Goal: Use online tool/utility: Utilize a website feature to perform a specific function

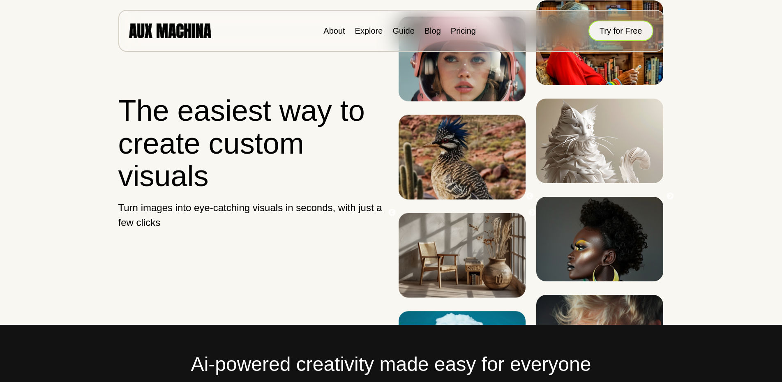
click at [630, 33] on button "Try for Free" at bounding box center [621, 31] width 65 height 21
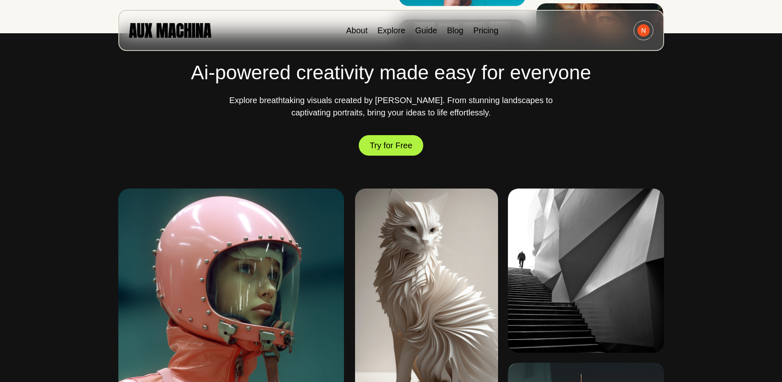
scroll to position [300, 0]
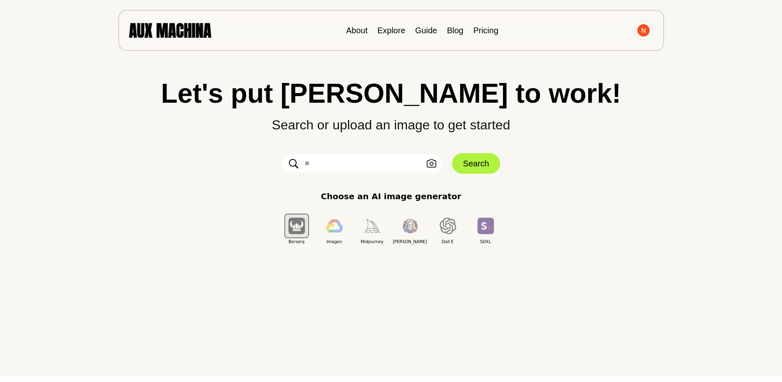
scroll to position [12, 0]
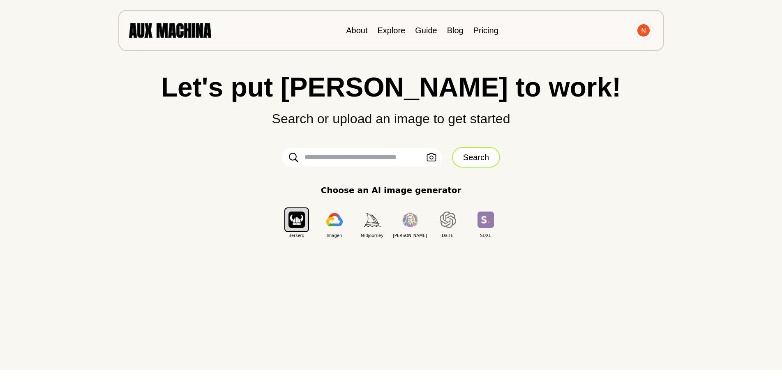
click at [487, 157] on button "Search" at bounding box center [476, 157] width 48 height 21
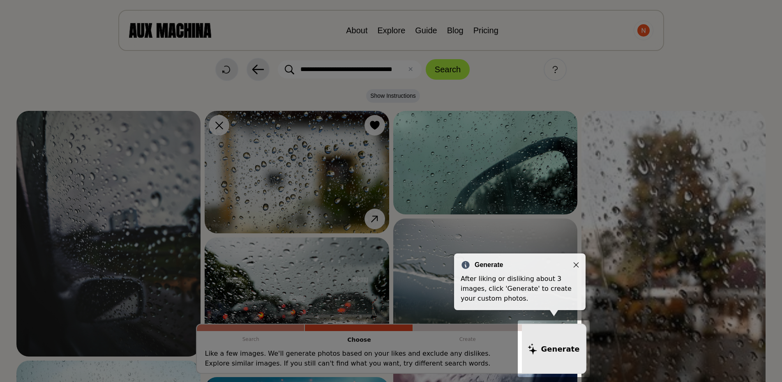
drag, startPoint x: 603, startPoint y: 157, endPoint x: 397, endPoint y: 351, distance: 283.0
drag, startPoint x: 397, startPoint y: 351, endPoint x: 702, endPoint y: 94, distance: 399.1
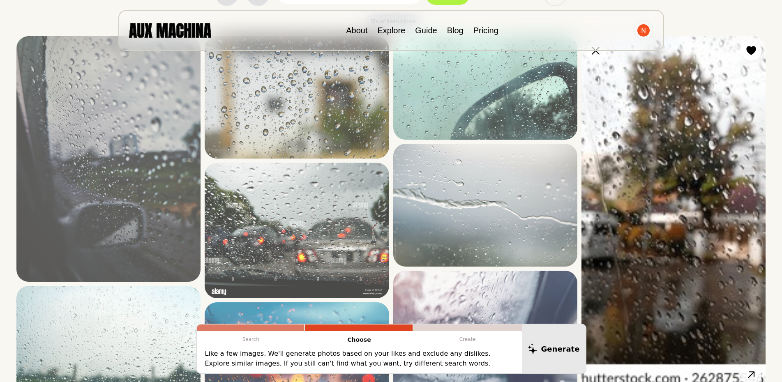
scroll to position [0, 0]
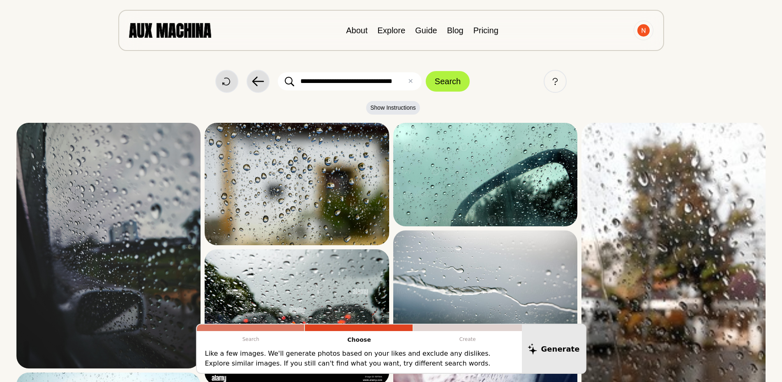
click at [309, 80] on input "**********" at bounding box center [350, 81] width 144 height 18
drag, startPoint x: 298, startPoint y: 81, endPoint x: 643, endPoint y: 92, distance: 345.1
click at [643, 92] on div "**********" at bounding box center [390, 81] width 749 height 23
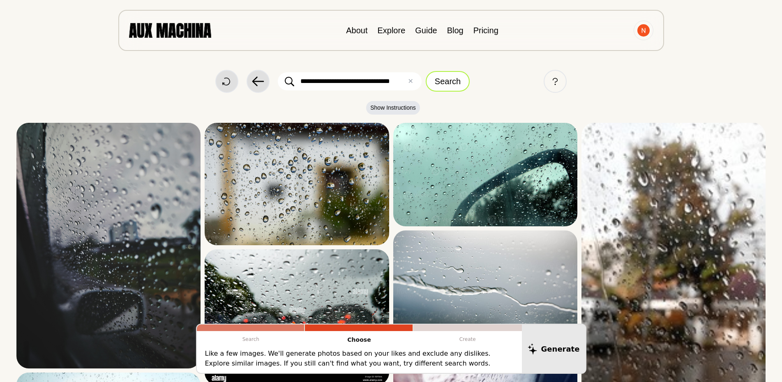
type input "**********"
click at [449, 79] on button "Search" at bounding box center [448, 81] width 44 height 21
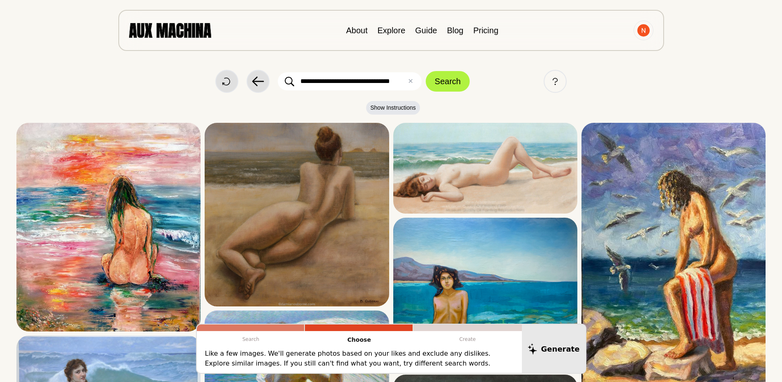
drag, startPoint x: 786, startPoint y: 28, endPoint x: 578, endPoint y: 86, distance: 215.3
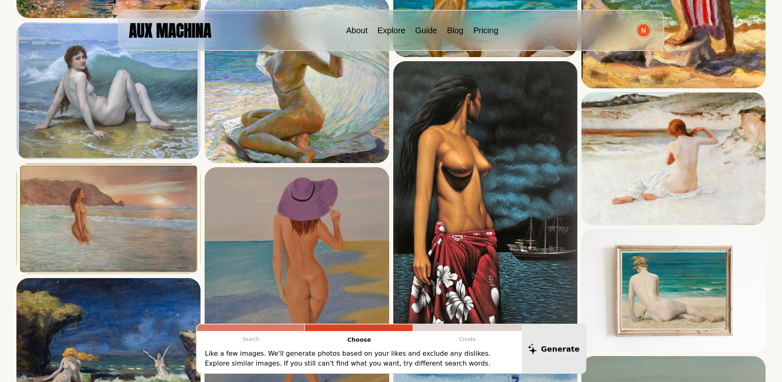
scroll to position [273, 0]
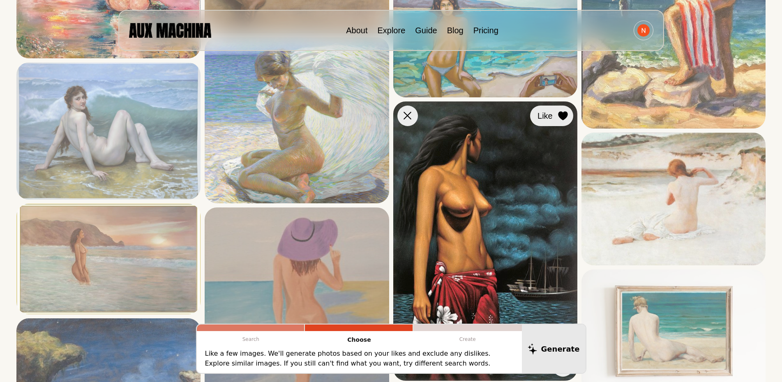
click at [564, 116] on icon at bounding box center [562, 115] width 9 height 9
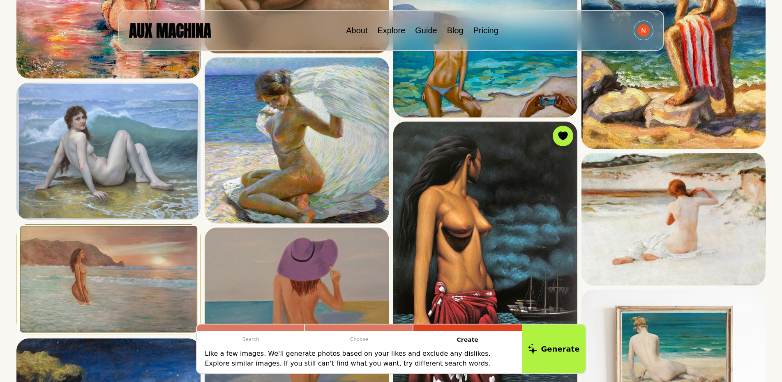
scroll to position [217, 0]
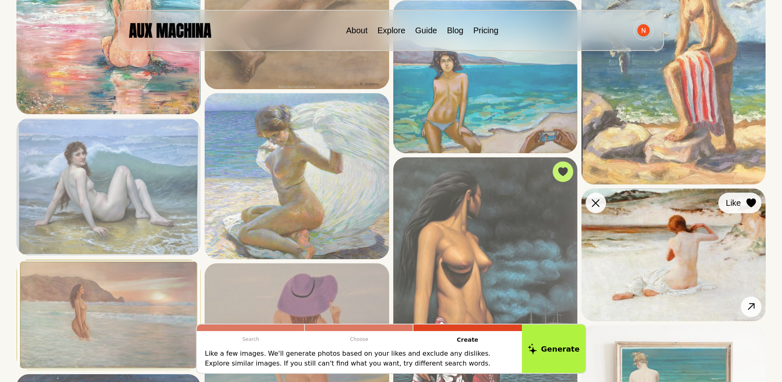
click at [755, 204] on icon at bounding box center [751, 203] width 9 height 9
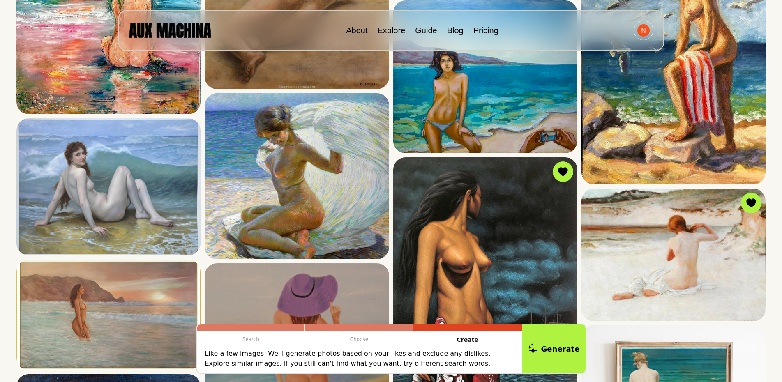
scroll to position [552, 0]
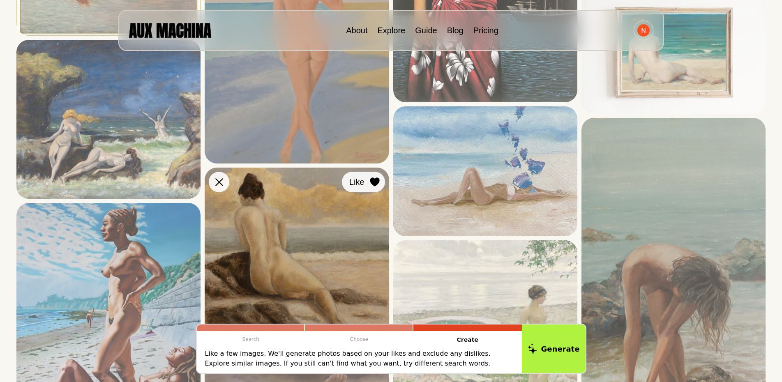
click at [371, 182] on icon at bounding box center [374, 182] width 9 height 9
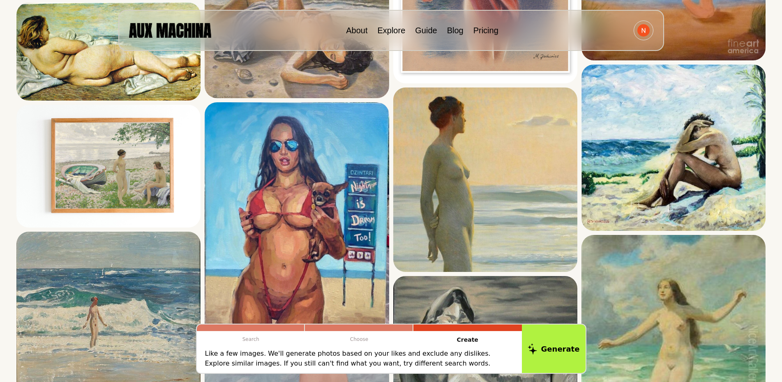
scroll to position [1165, 0]
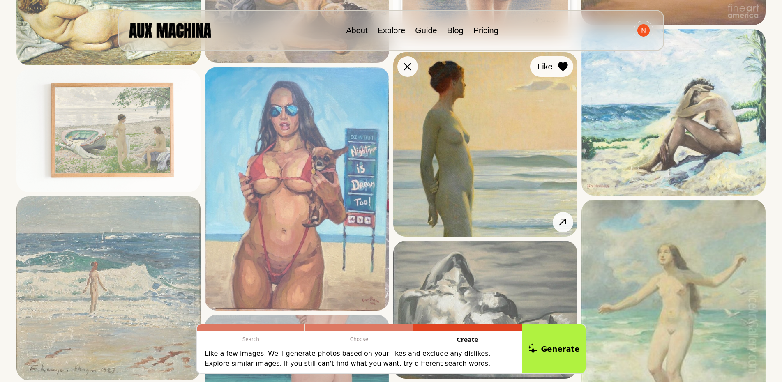
click at [566, 67] on icon at bounding box center [562, 66] width 9 height 9
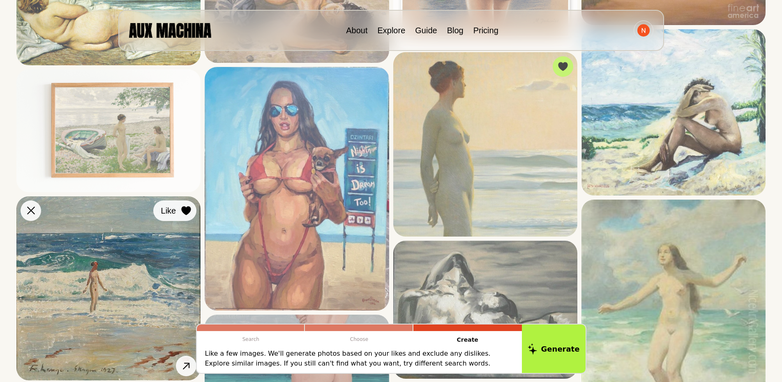
click at [181, 211] on div at bounding box center [186, 211] width 12 height 12
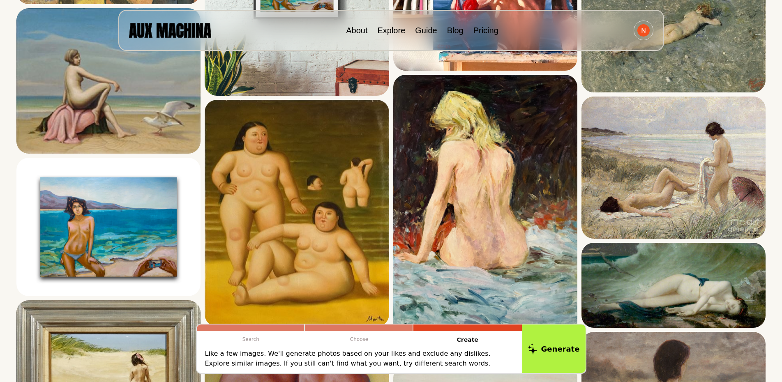
scroll to position [2283, 0]
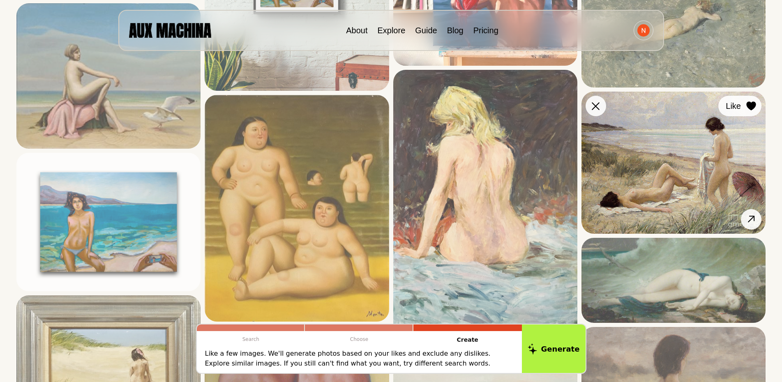
click at [752, 106] on icon at bounding box center [751, 106] width 9 height 9
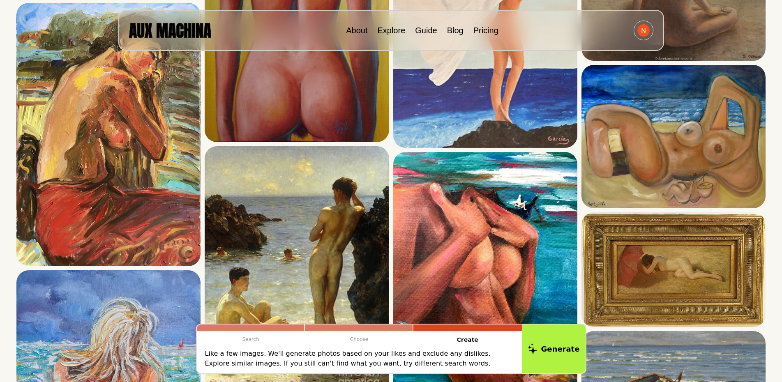
scroll to position [2617, 0]
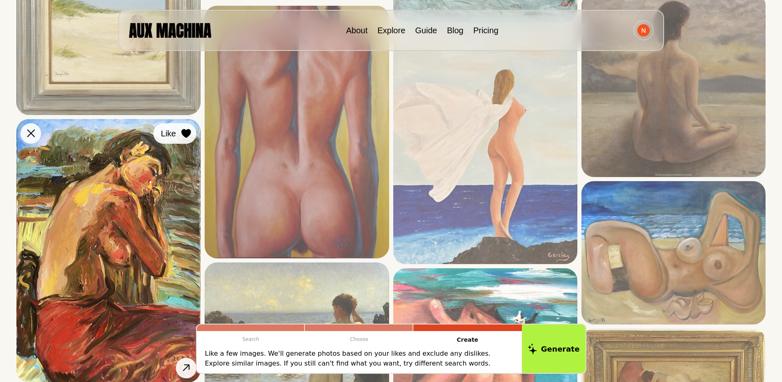
click at [185, 129] on icon at bounding box center [186, 133] width 10 height 9
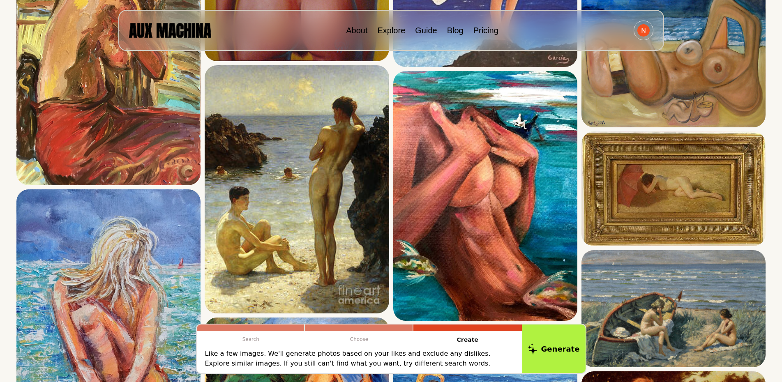
scroll to position [2829, 0]
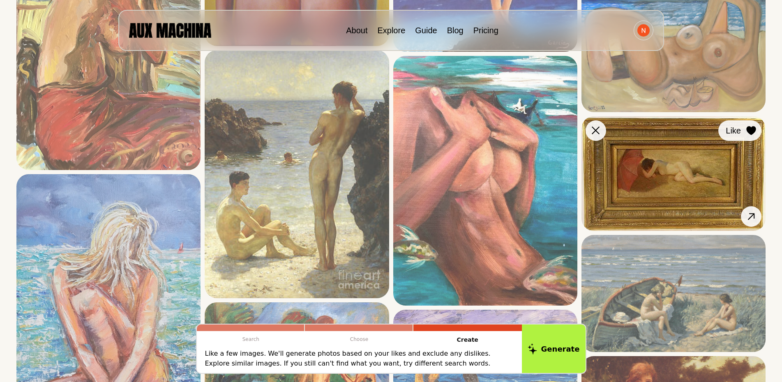
click at [751, 131] on icon at bounding box center [751, 130] width 9 height 9
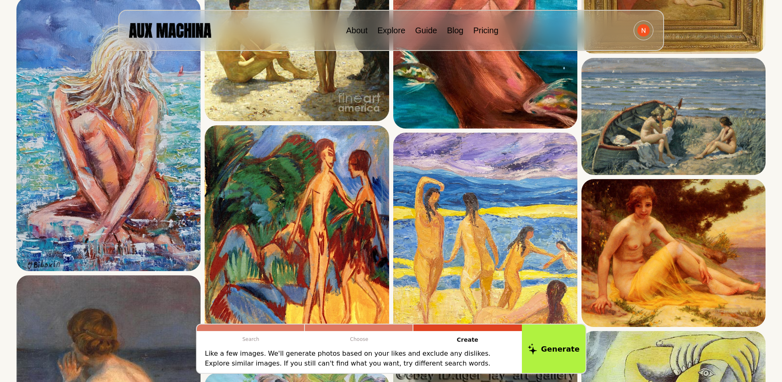
scroll to position [3027, 0]
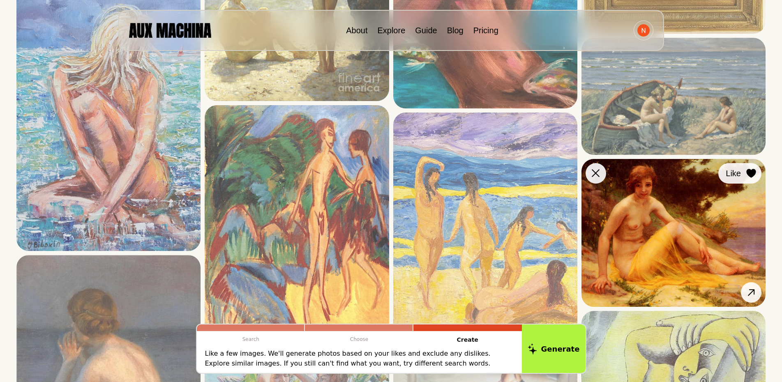
click at [755, 173] on icon at bounding box center [751, 173] width 9 height 9
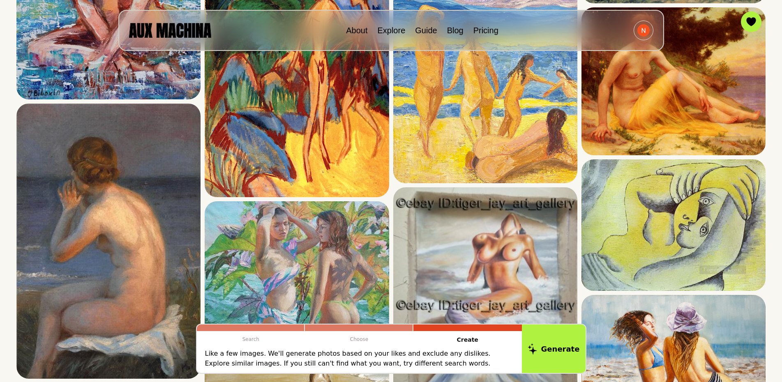
scroll to position [3163, 0]
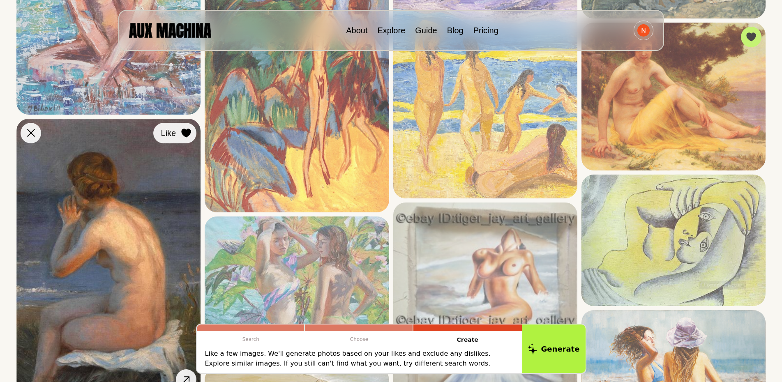
click at [187, 131] on icon at bounding box center [186, 133] width 9 height 9
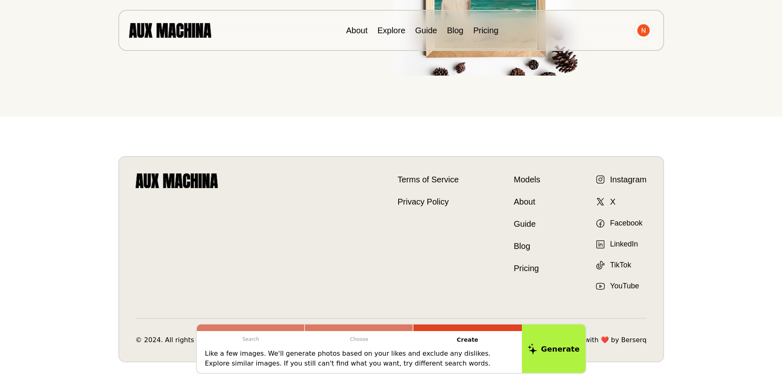
scroll to position [4170, 0]
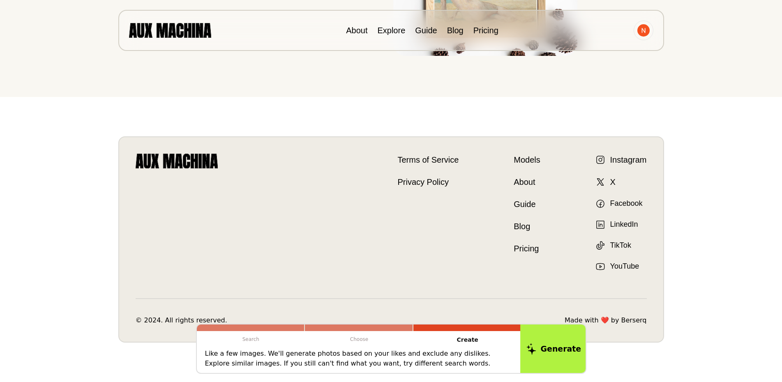
click at [560, 352] on button "Generate" at bounding box center [553, 349] width 67 height 51
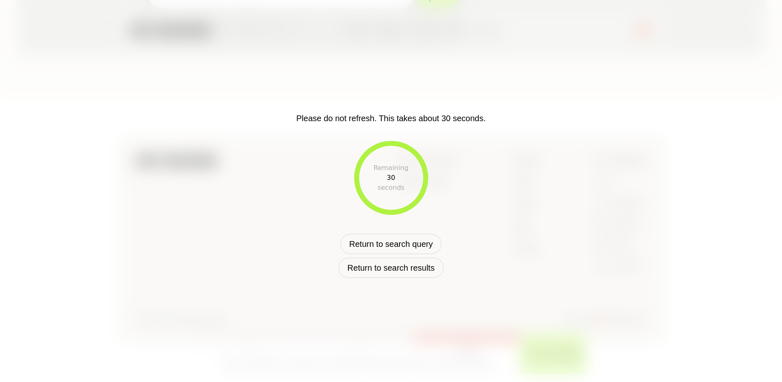
scroll to position [237, 0]
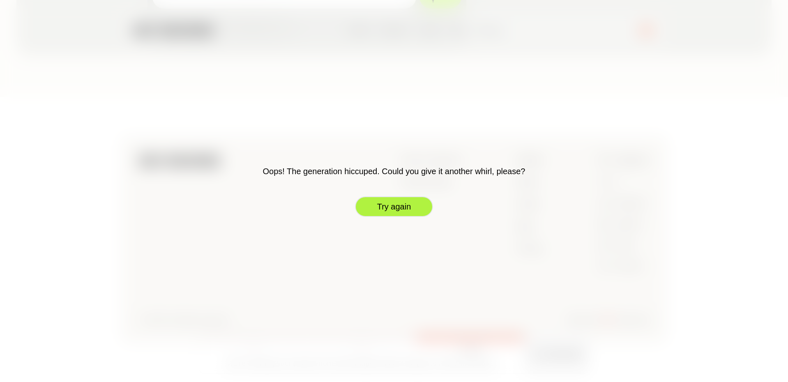
click at [405, 208] on button "Try again" at bounding box center [394, 206] width 78 height 21
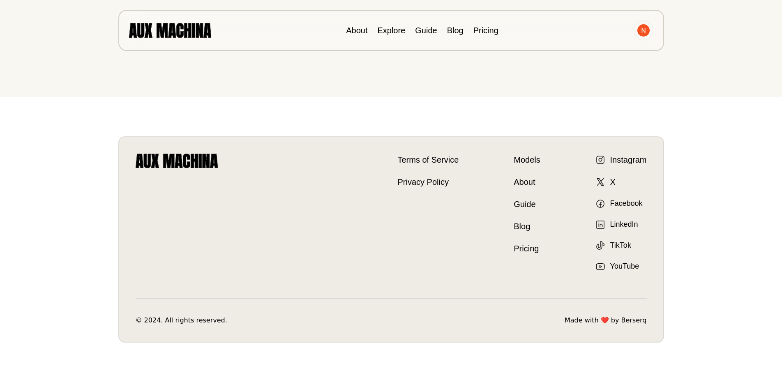
scroll to position [0, 0]
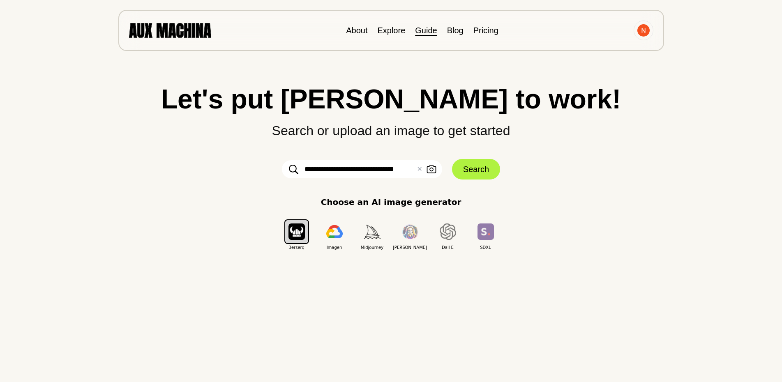
click at [425, 34] on link "Guide" at bounding box center [426, 30] width 22 height 9
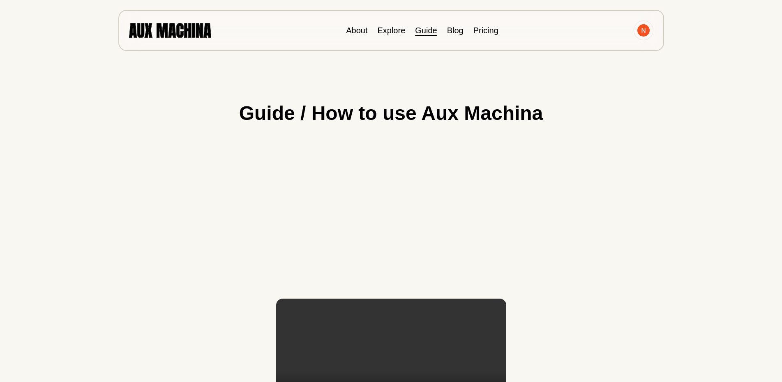
click at [181, 32] on img at bounding box center [170, 30] width 82 height 14
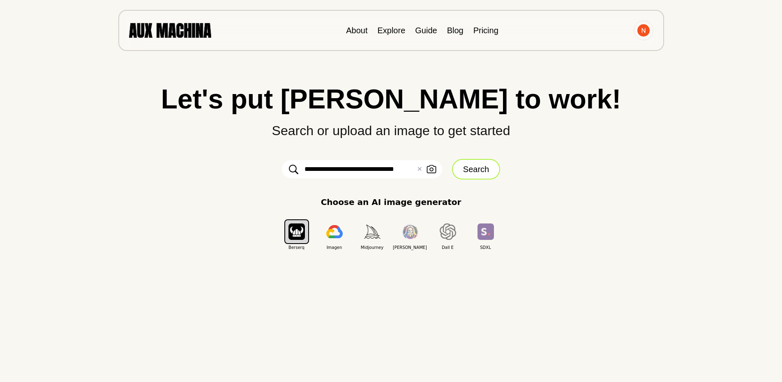
click at [481, 175] on button "Search" at bounding box center [476, 169] width 48 height 21
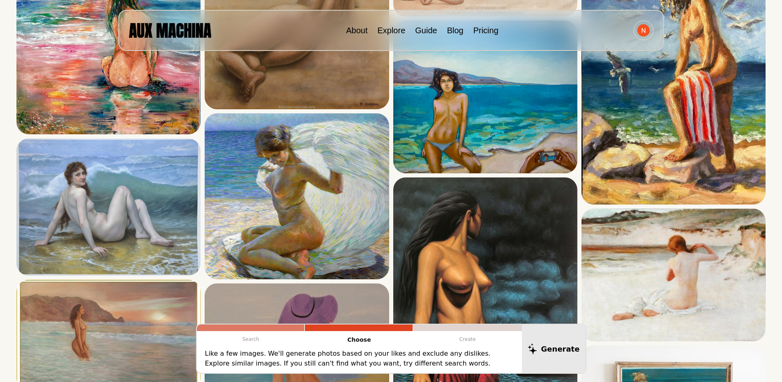
scroll to position [243, 0]
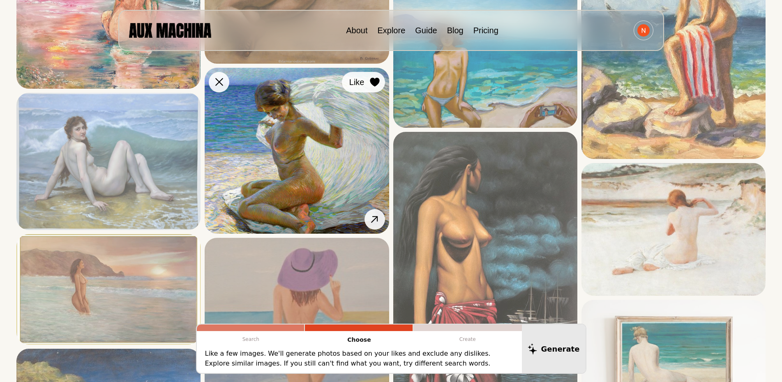
click at [378, 83] on icon at bounding box center [374, 82] width 9 height 9
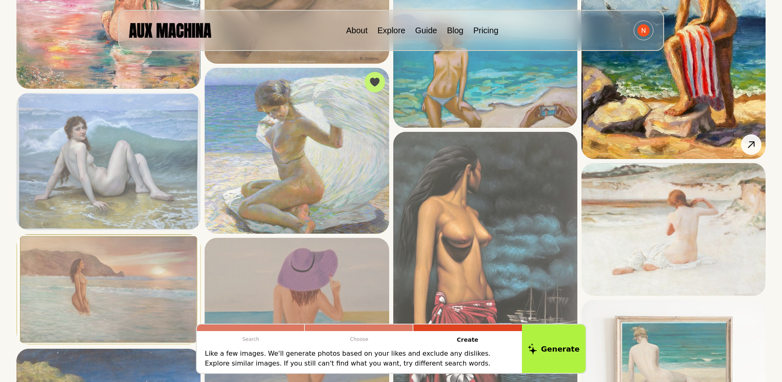
scroll to position [0, 0]
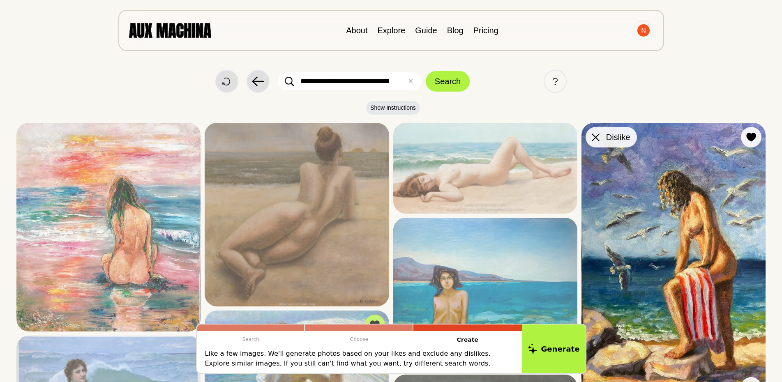
click at [599, 141] on div at bounding box center [596, 137] width 12 height 12
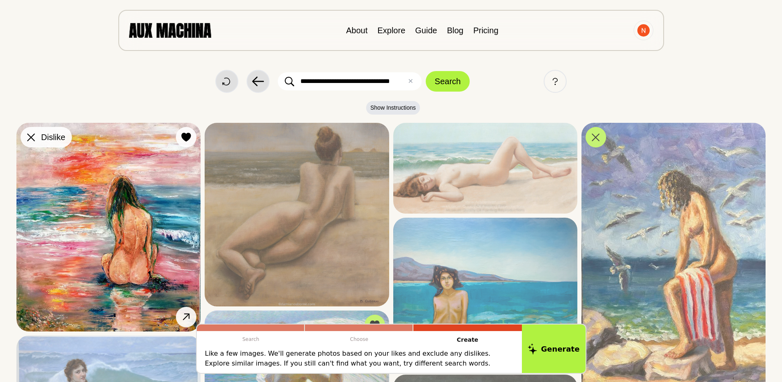
click at [31, 142] on div at bounding box center [31, 137] width 12 height 12
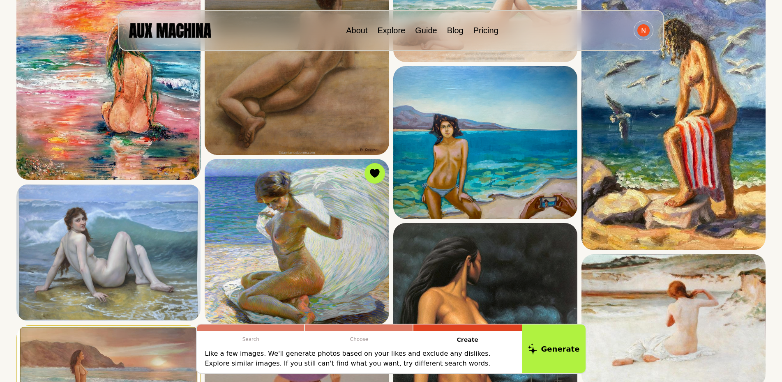
scroll to position [172, 0]
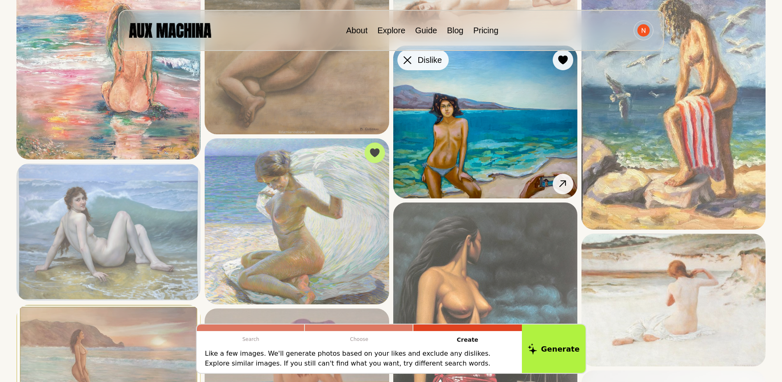
click at [405, 61] on icon at bounding box center [408, 60] width 8 height 8
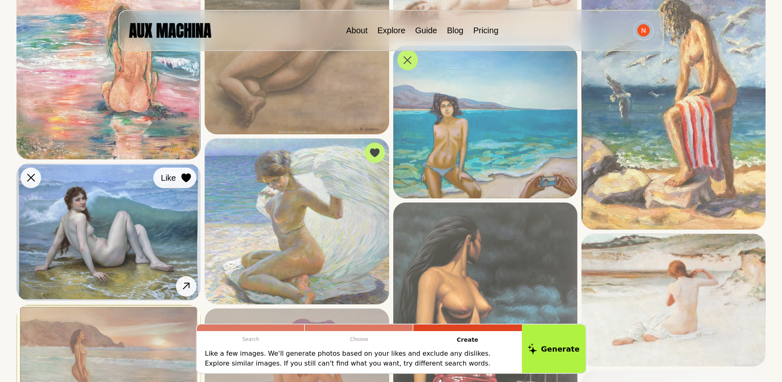
click at [185, 176] on icon at bounding box center [186, 177] width 9 height 9
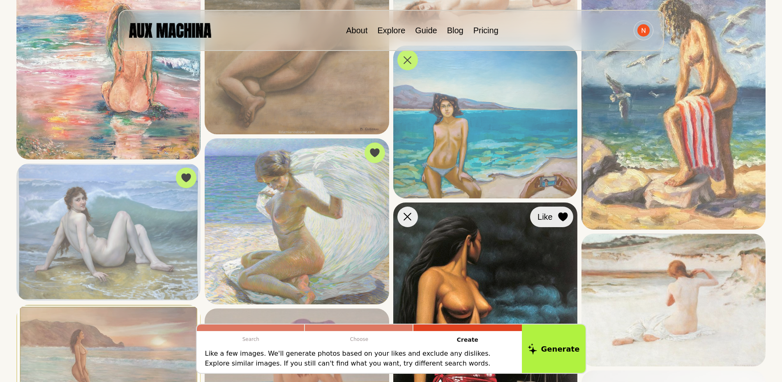
click at [559, 217] on icon at bounding box center [562, 217] width 9 height 9
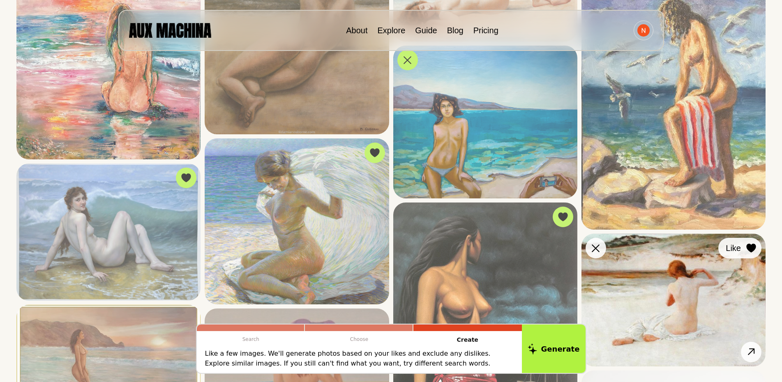
click at [754, 250] on icon at bounding box center [751, 248] width 9 height 9
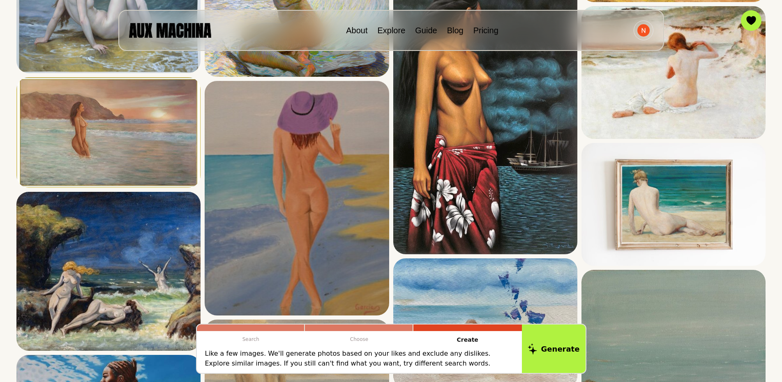
scroll to position [405, 0]
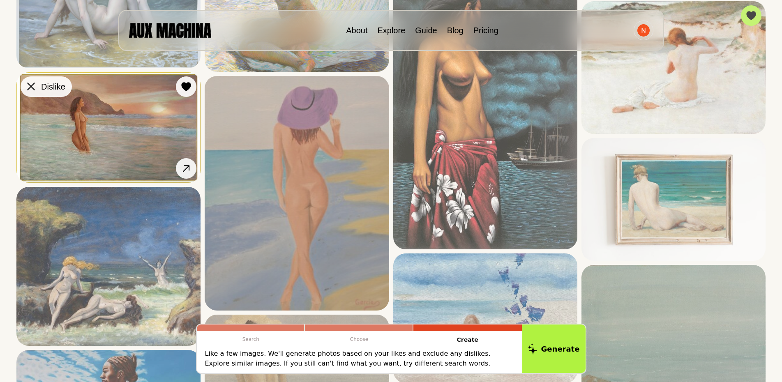
click at [25, 89] on div at bounding box center [31, 87] width 12 height 12
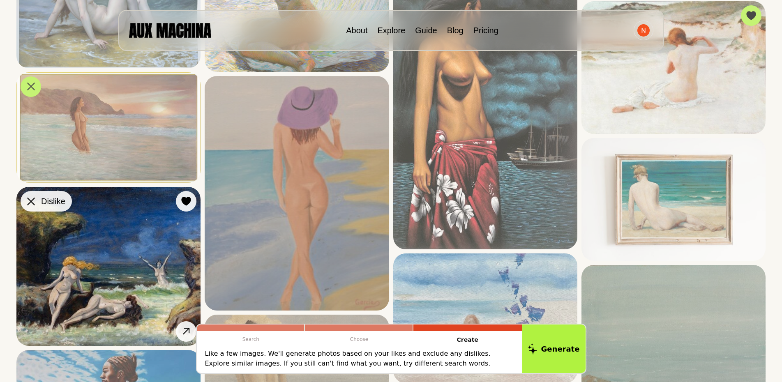
click at [30, 206] on div at bounding box center [31, 201] width 12 height 12
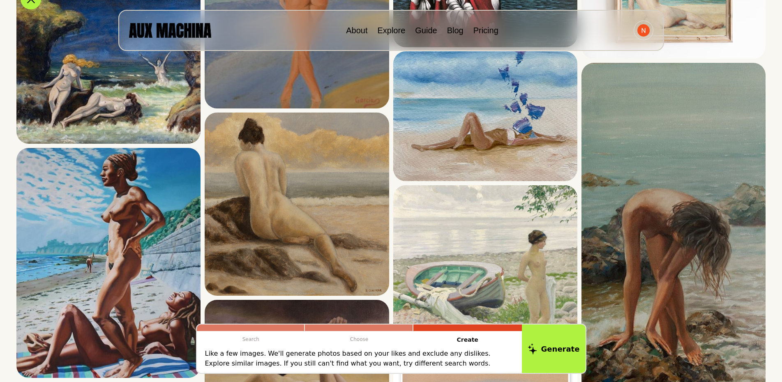
scroll to position [587, 0]
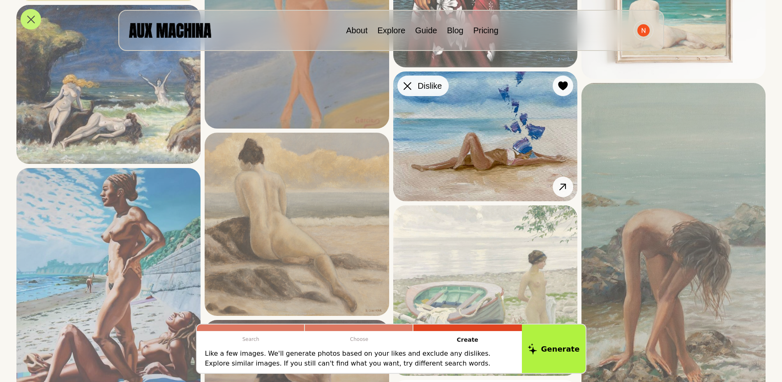
click at [412, 88] on div at bounding box center [408, 86] width 12 height 12
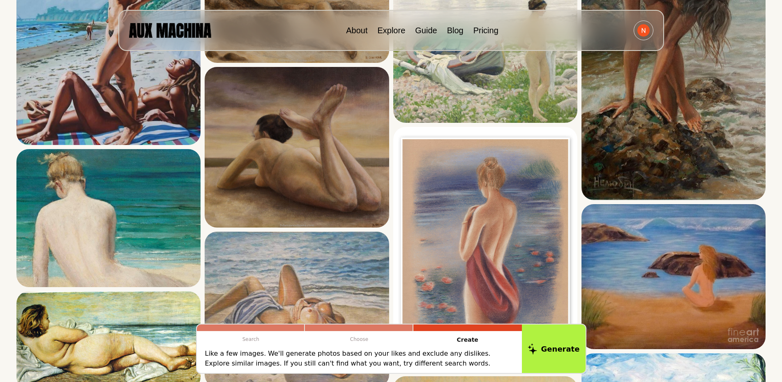
scroll to position [881, 0]
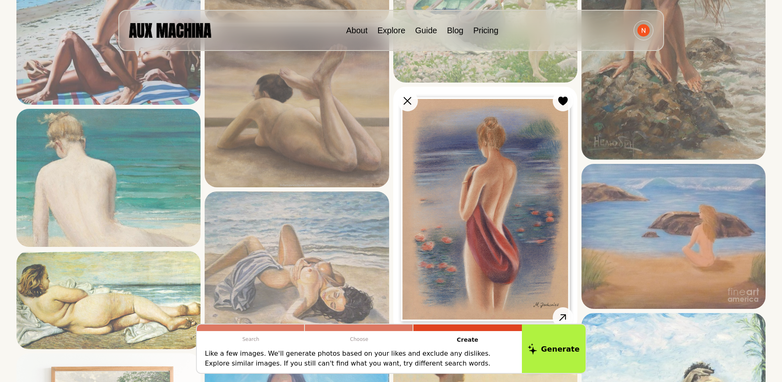
drag, startPoint x: 786, startPoint y: 67, endPoint x: 393, endPoint y: 99, distance: 394.3
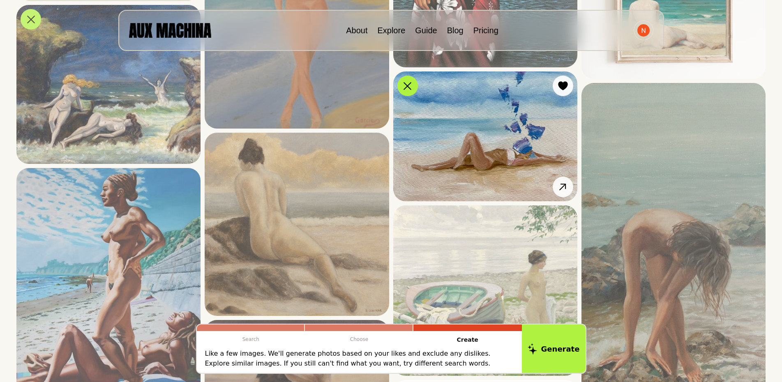
scroll to position [922, 0]
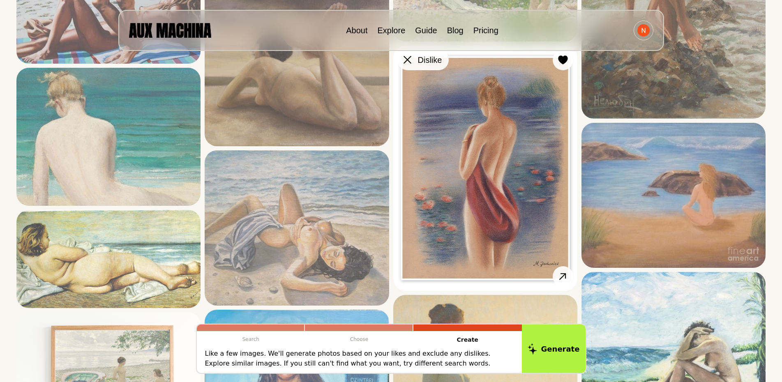
click at [409, 62] on icon at bounding box center [408, 60] width 8 height 8
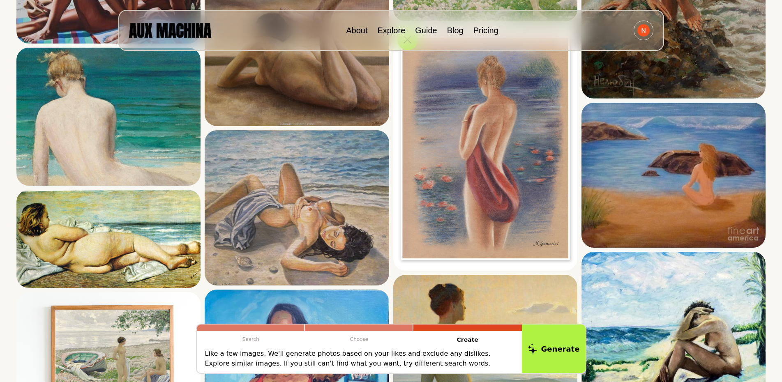
scroll to position [962, 0]
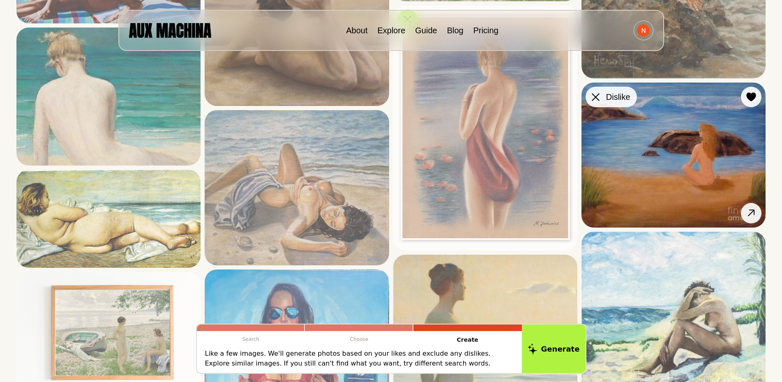
click at [598, 95] on icon at bounding box center [596, 97] width 8 height 8
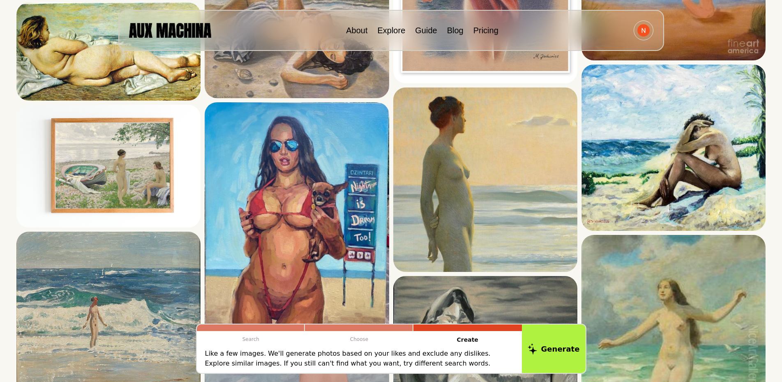
scroll to position [1180, 0]
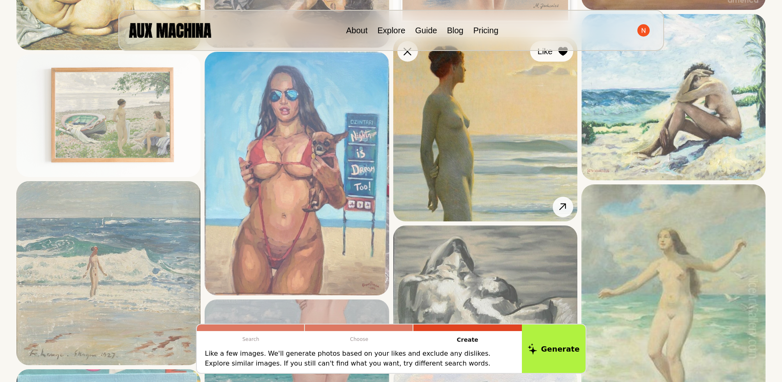
click at [559, 58] on button "Like" at bounding box center [551, 51] width 43 height 21
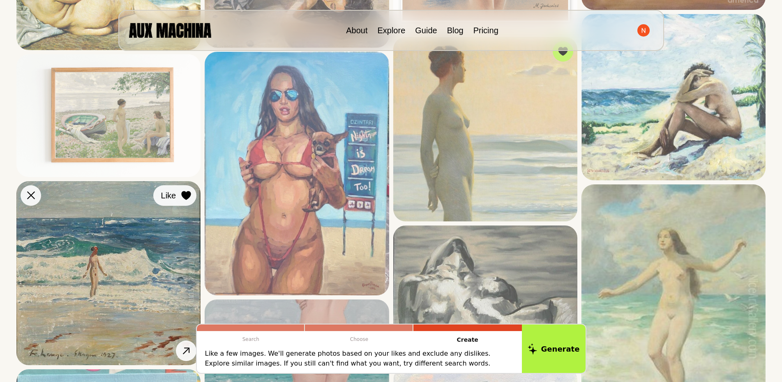
click at [184, 192] on icon at bounding box center [186, 195] width 9 height 9
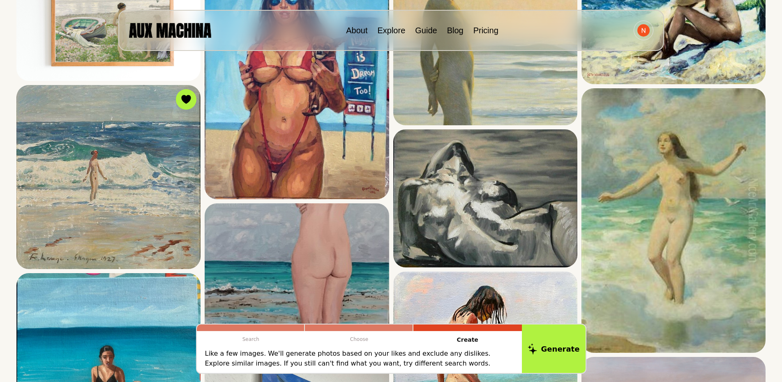
scroll to position [1306, 0]
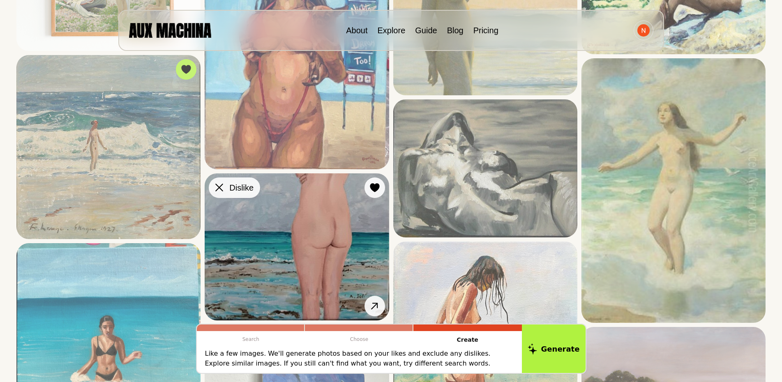
click at [219, 190] on icon at bounding box center [219, 188] width 8 height 8
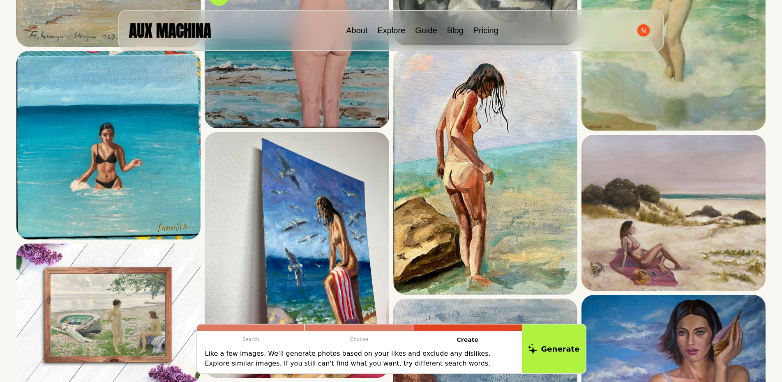
scroll to position [1489, 0]
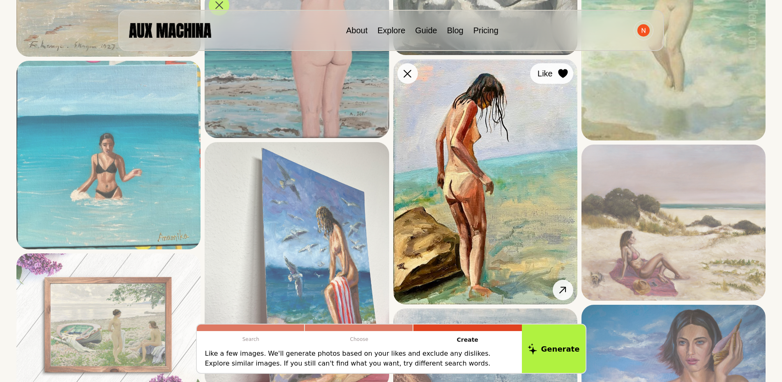
drag, startPoint x: 786, startPoint y: 138, endPoint x: 559, endPoint y: 67, distance: 237.5
click at [559, 67] on div "Dislike Like View Similar" at bounding box center [485, 181] width 184 height 245
click at [546, 80] on button "Like" at bounding box center [551, 73] width 43 height 21
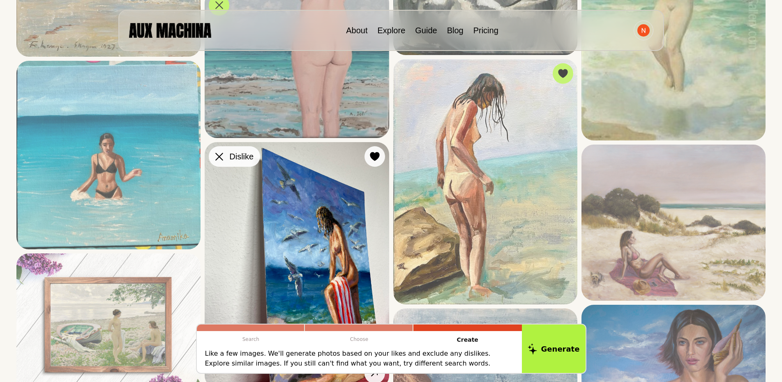
click at [213, 154] on button "Dislike" at bounding box center [234, 156] width 51 height 21
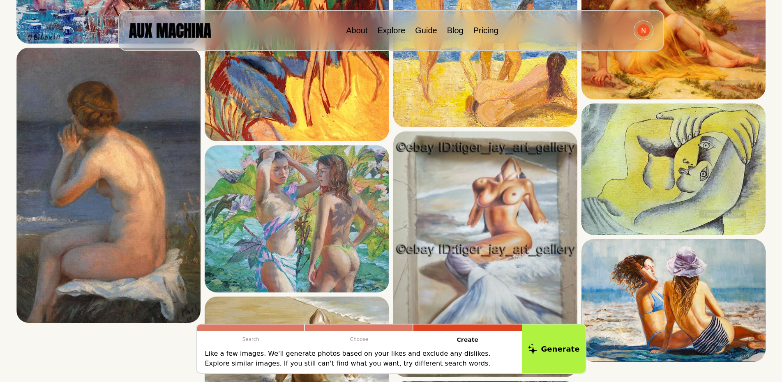
scroll to position [3239, 0]
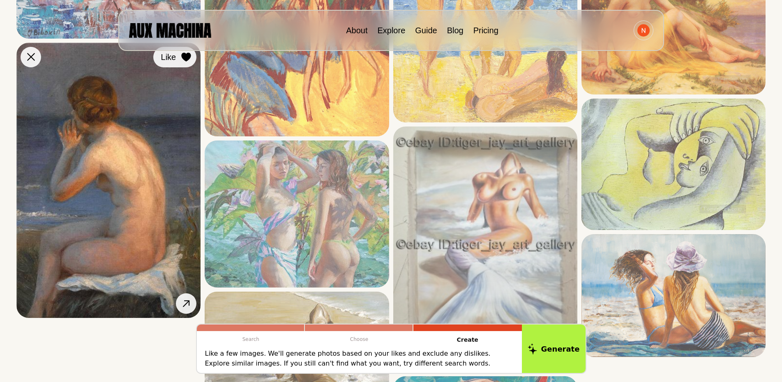
click at [190, 62] on div at bounding box center [186, 57] width 12 height 12
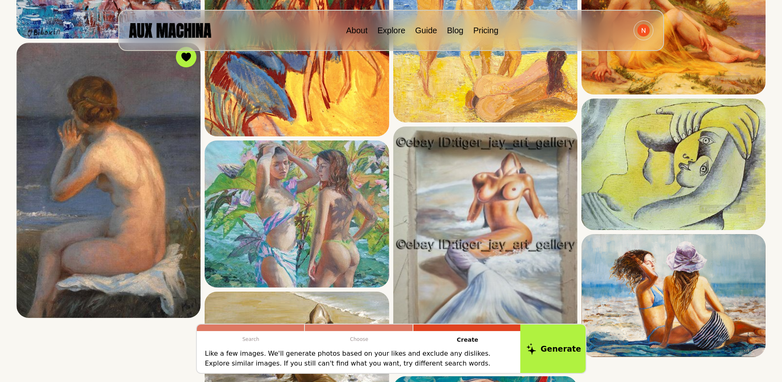
click at [552, 347] on button "Generate" at bounding box center [553, 349] width 67 height 51
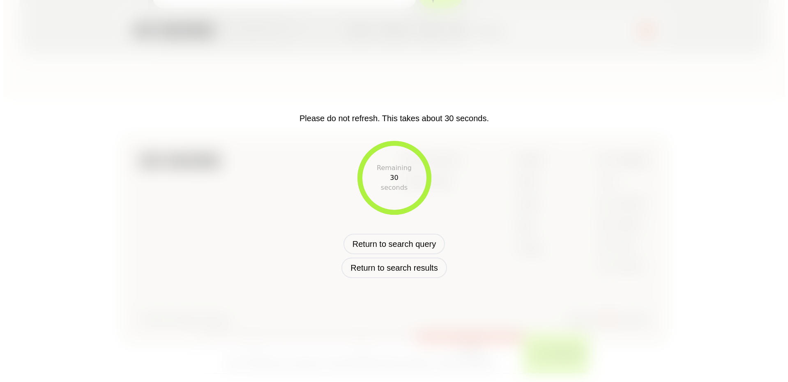
scroll to position [237, 0]
